Goal: Transaction & Acquisition: Purchase product/service

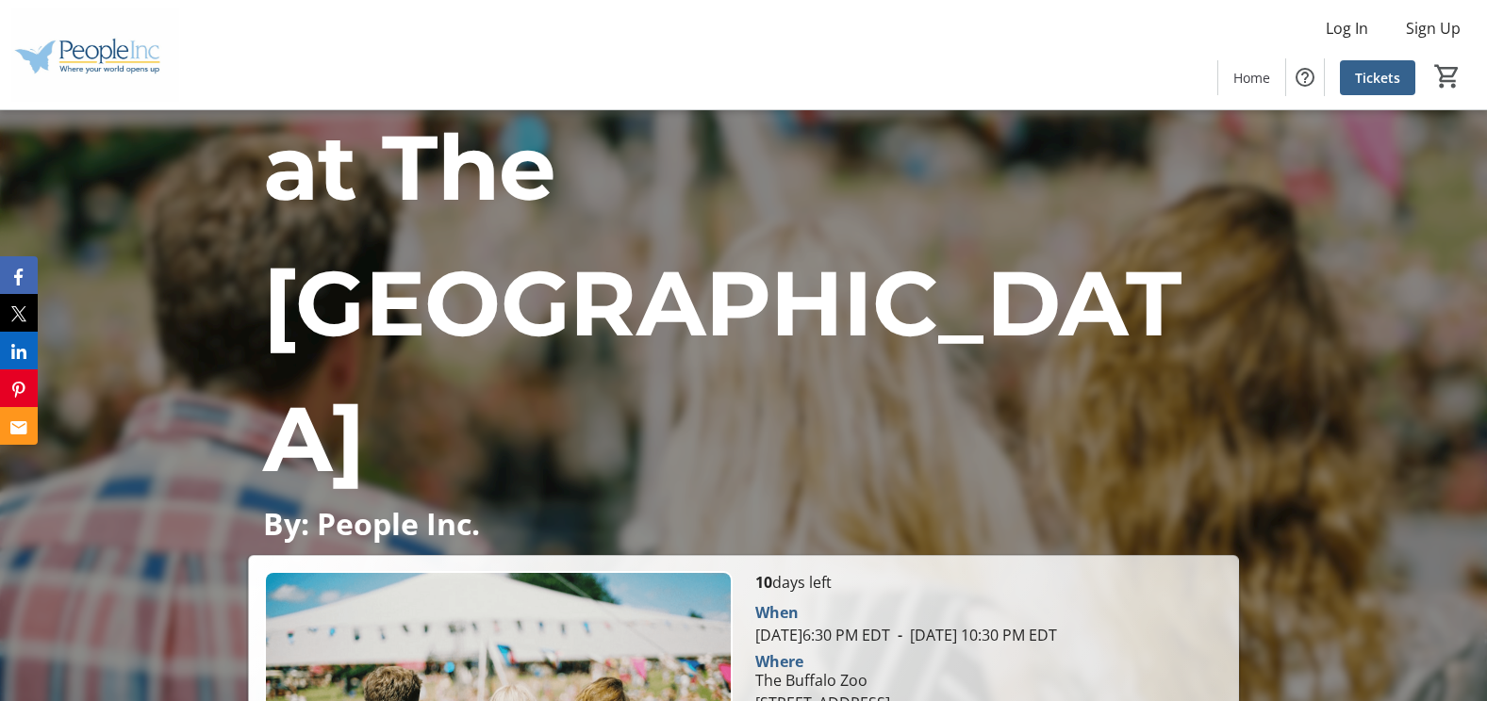
scroll to position [283, 0]
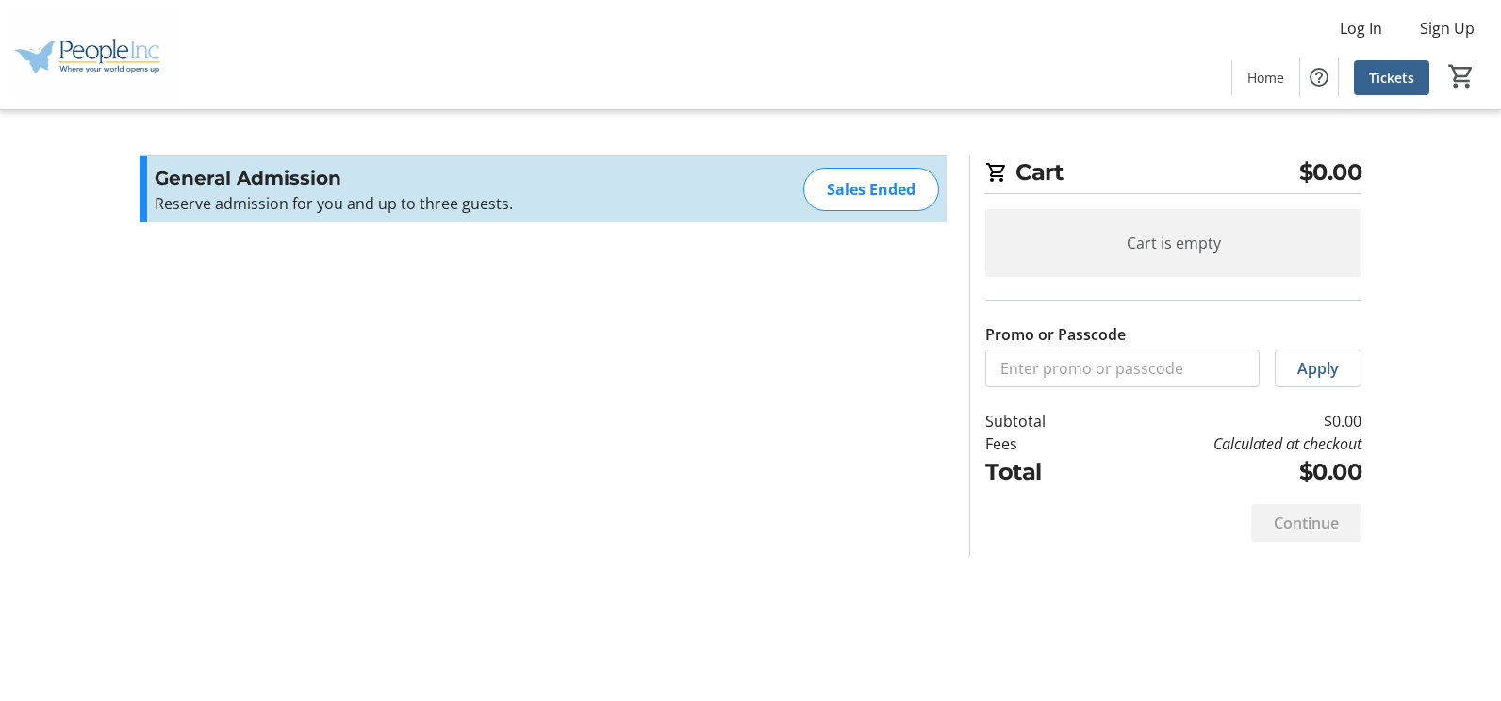
click at [879, 196] on div "Sales Ended" at bounding box center [871, 189] width 136 height 43
click at [1184, 266] on div "Cart is empty" at bounding box center [1173, 243] width 376 height 68
click at [1325, 526] on div "Continue" at bounding box center [1306, 523] width 110 height 38
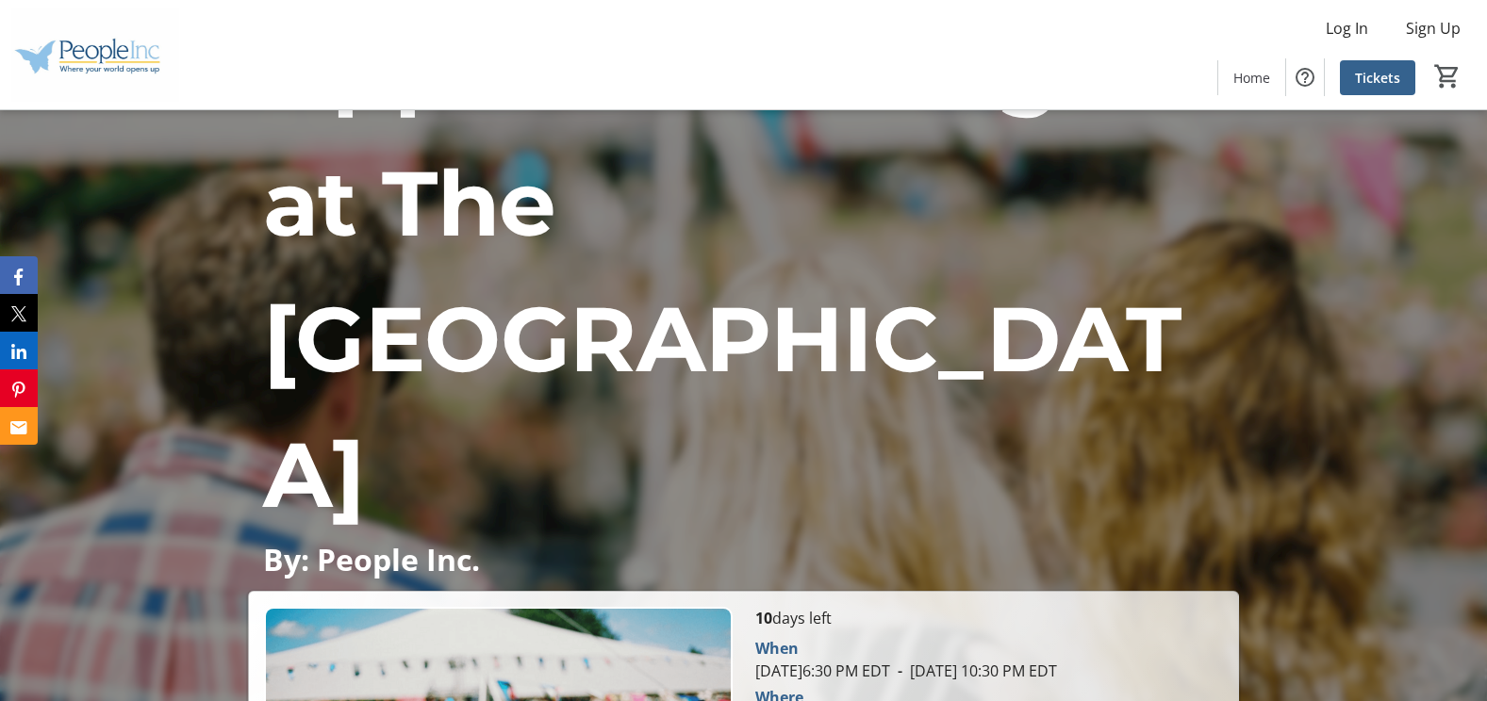
scroll to position [283, 0]
